Goal: Check status: Check status

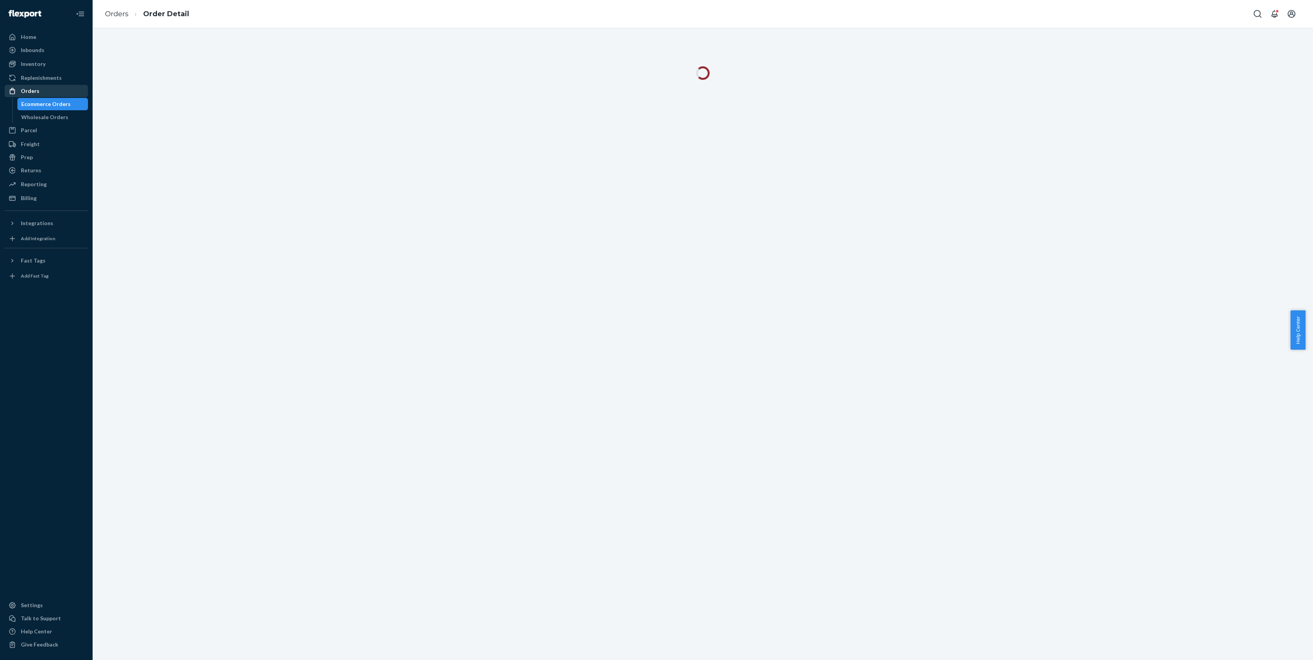
click at [50, 89] on div "Orders" at bounding box center [46, 91] width 82 height 11
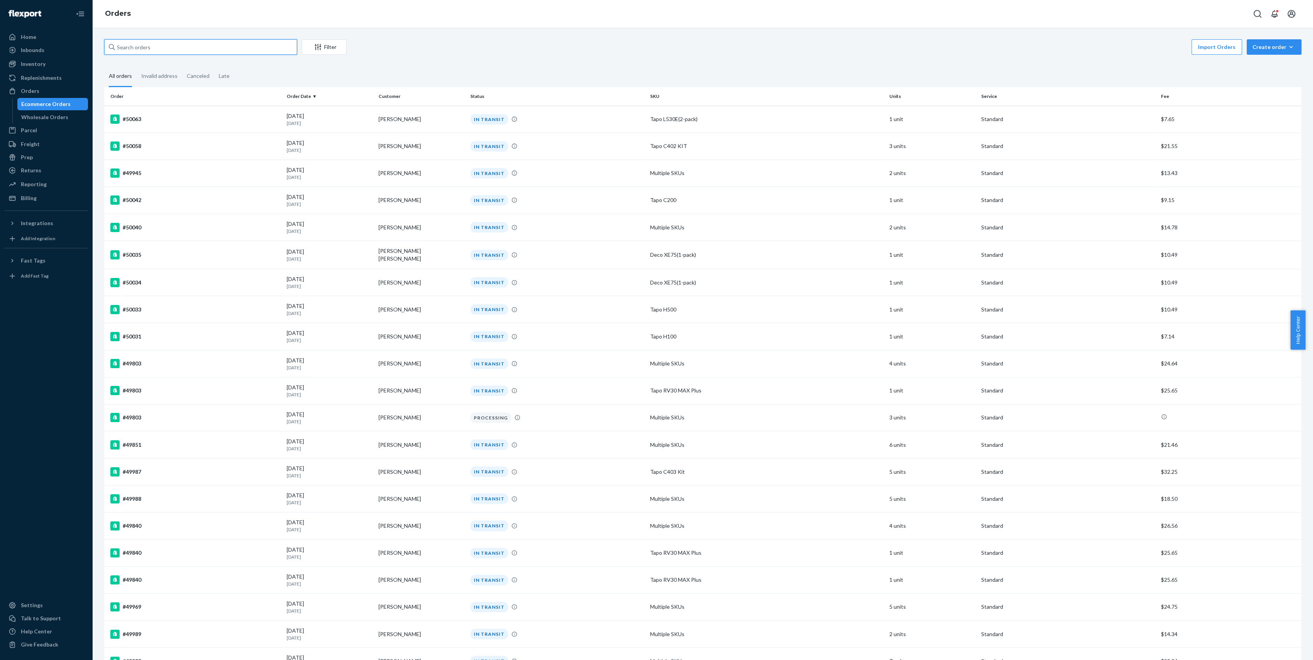
click at [217, 49] on input "text" at bounding box center [200, 46] width 193 height 15
paste input "B1YNL0KJLL"
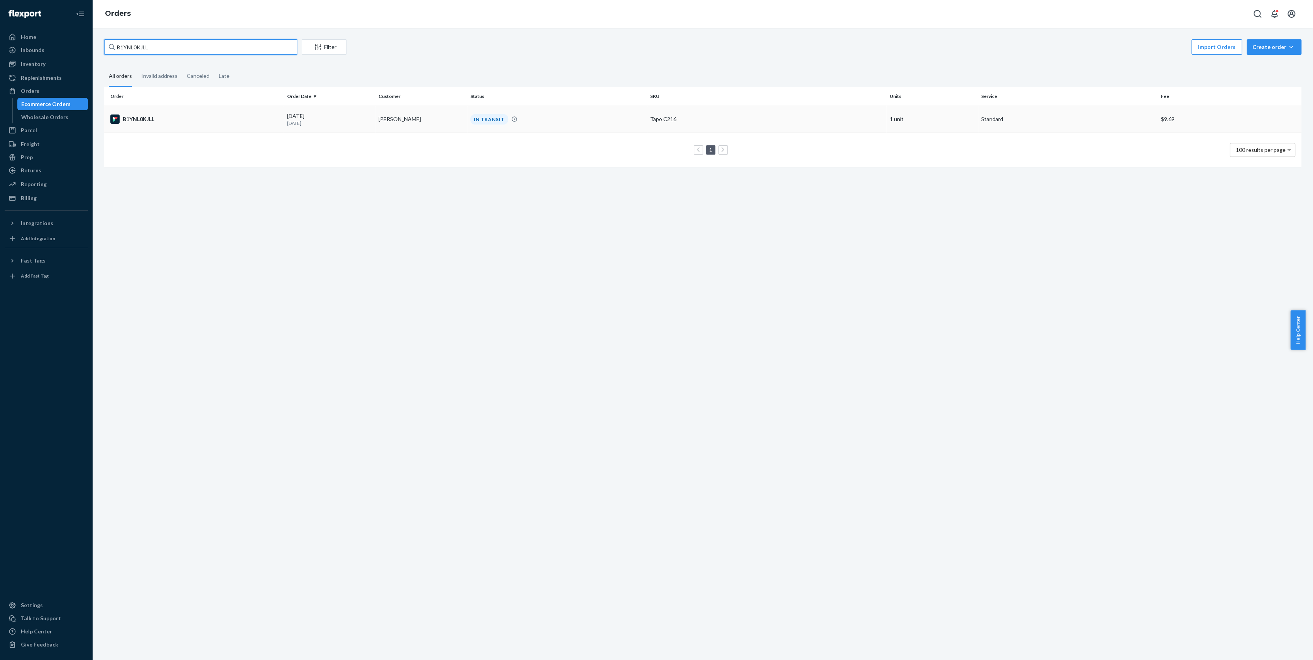
type input "B1YNL0KJLL"
click at [137, 116] on div "B1YNL0KJLL" at bounding box center [195, 119] width 170 height 9
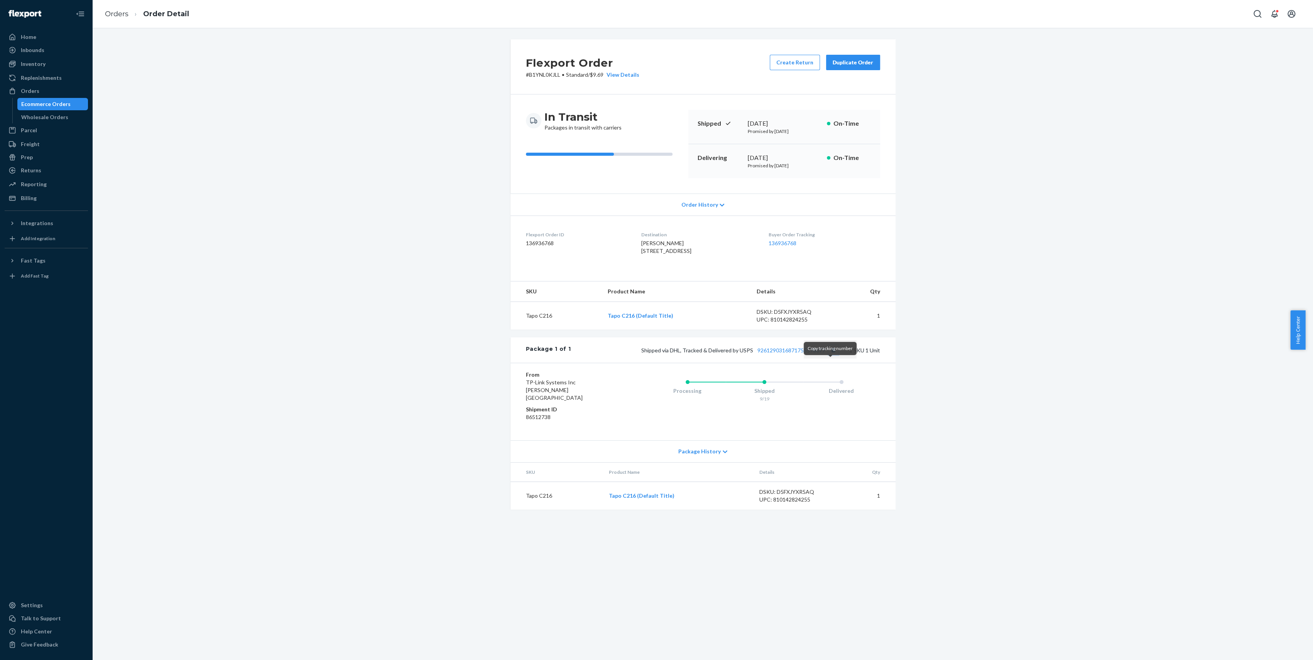
click at [834, 355] on button "Copy tracking number" at bounding box center [833, 350] width 10 height 10
click at [810, 355] on div "Shipped via DHL, Tracked & Delivered by USPS 9261290316871755578077 1 SKU 1 Unit" at bounding box center [725, 350] width 309 height 10
click at [799, 354] on link "9261290316871755578077" at bounding box center [791, 350] width 68 height 7
